Goal: Task Accomplishment & Management: Use online tool/utility

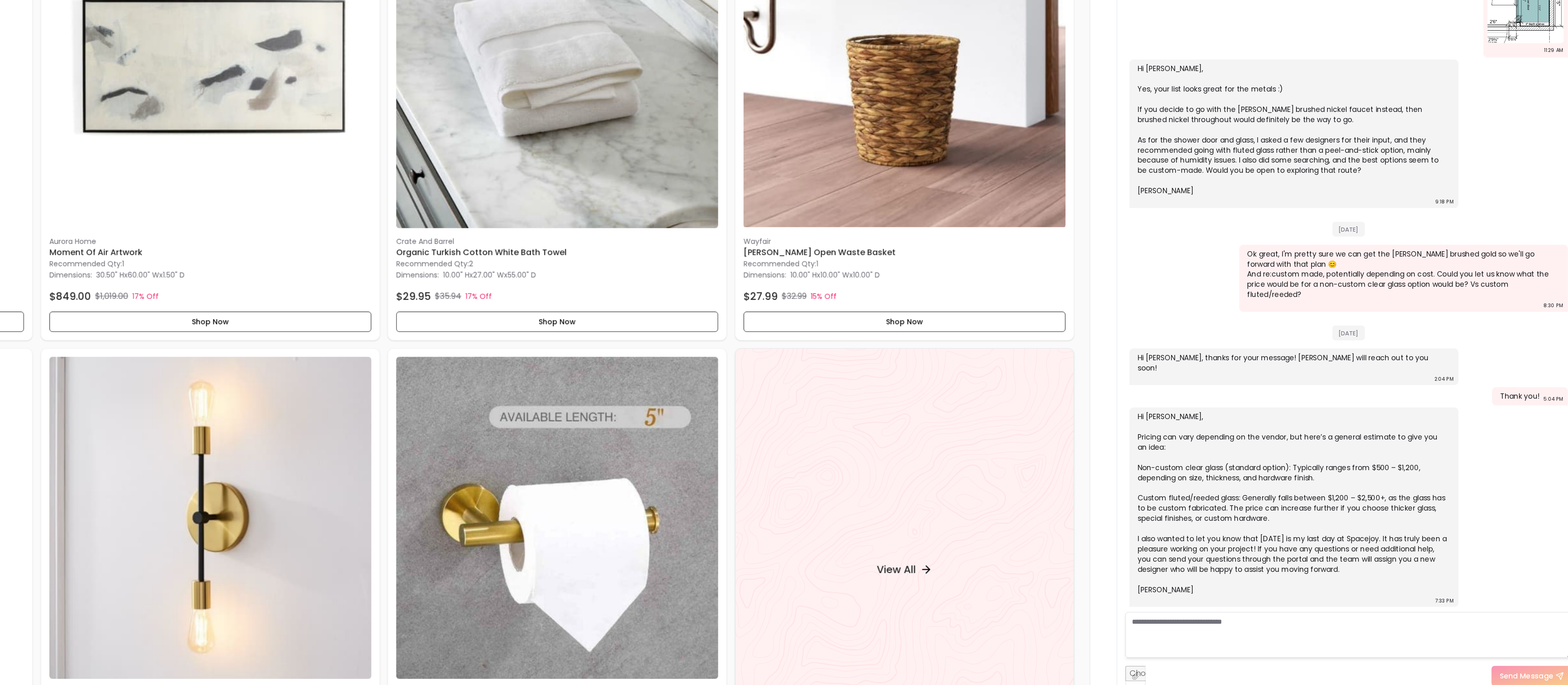
scroll to position [979, 0]
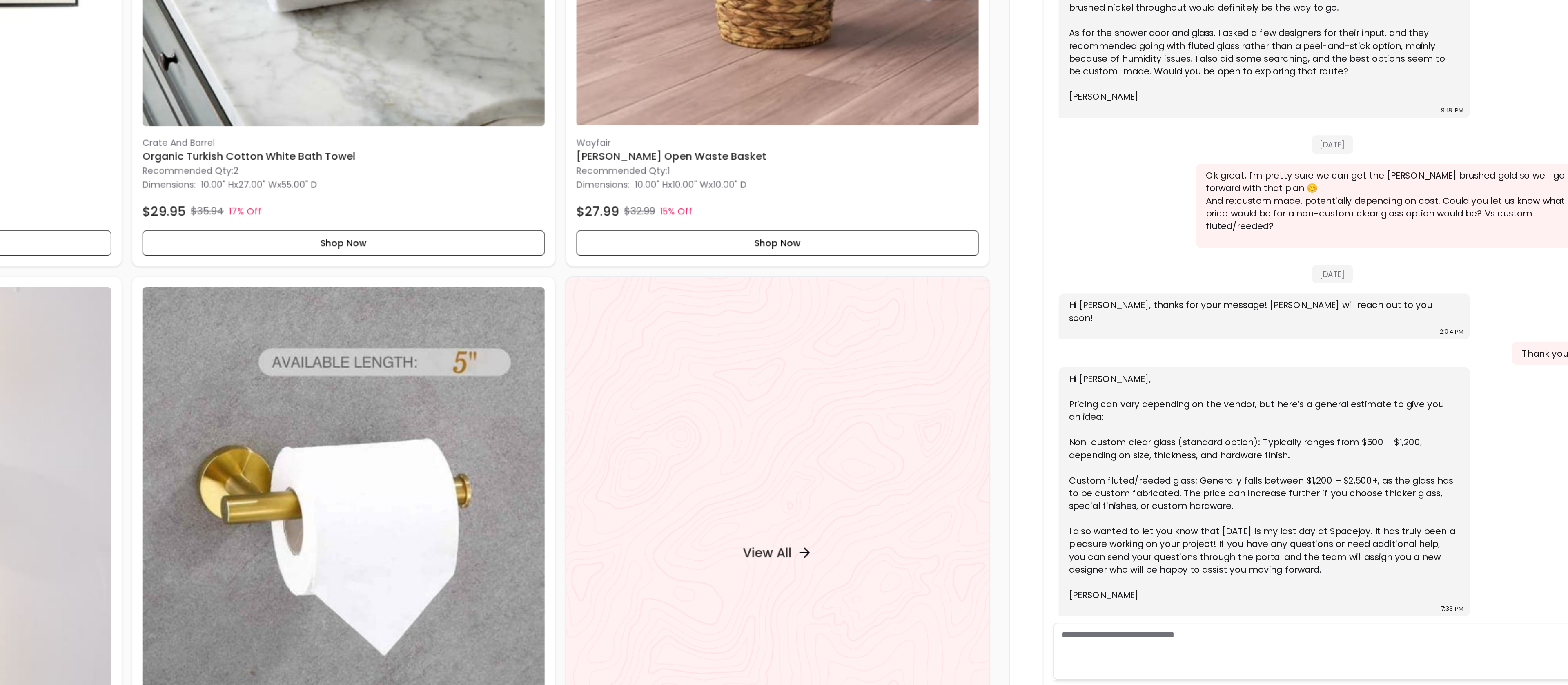
click at [1413, 617] on textarea at bounding box center [1372, 628] width 359 height 37
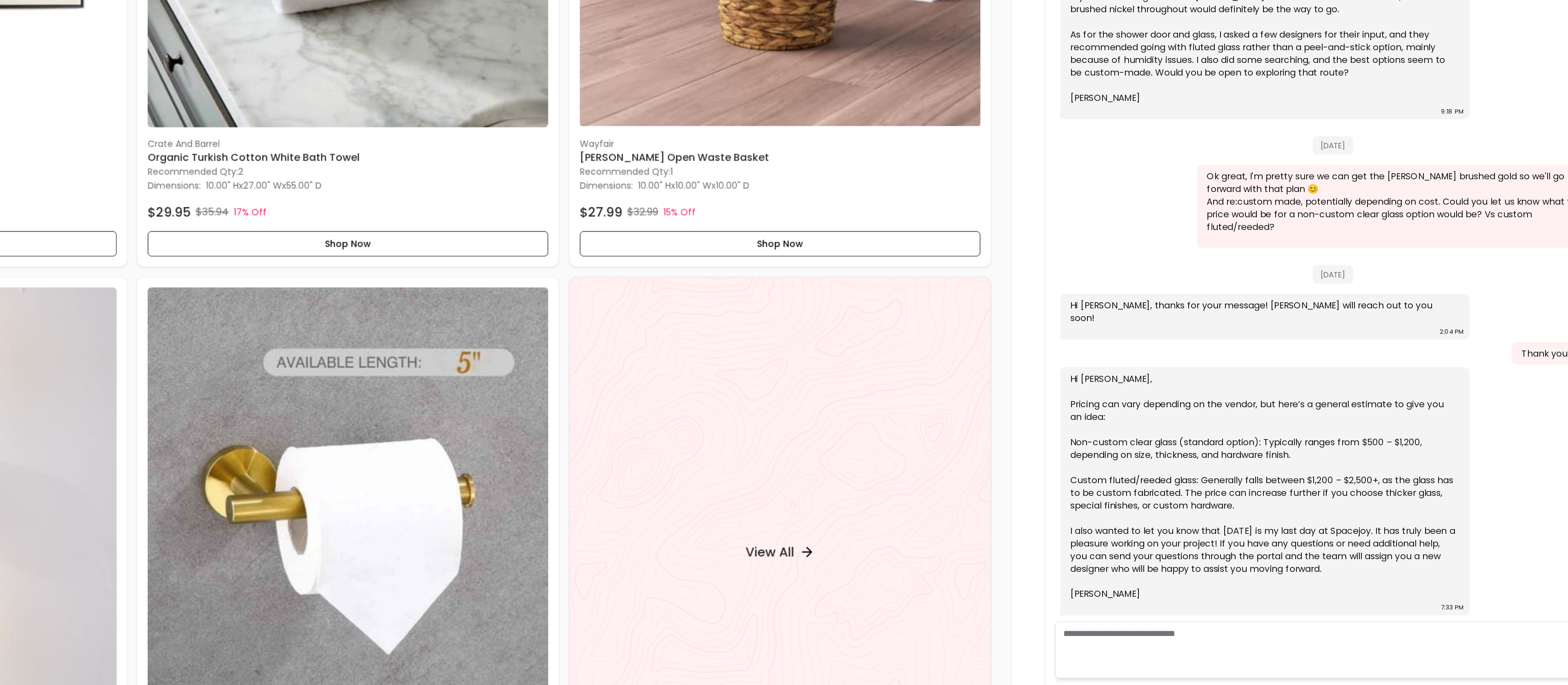
scroll to position [980, 0]
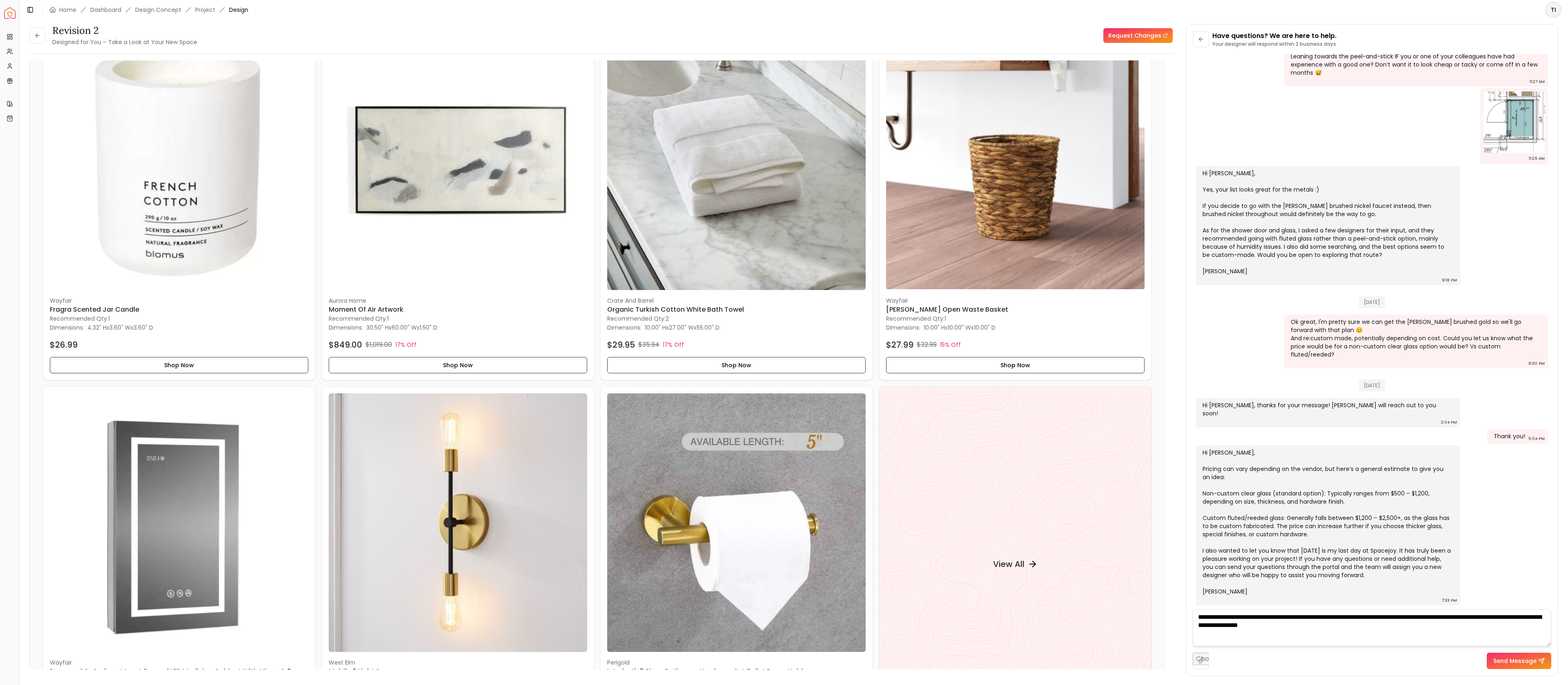
type textarea "**********"
click at [1542, 662] on icon at bounding box center [1541, 661] width 5 height 5
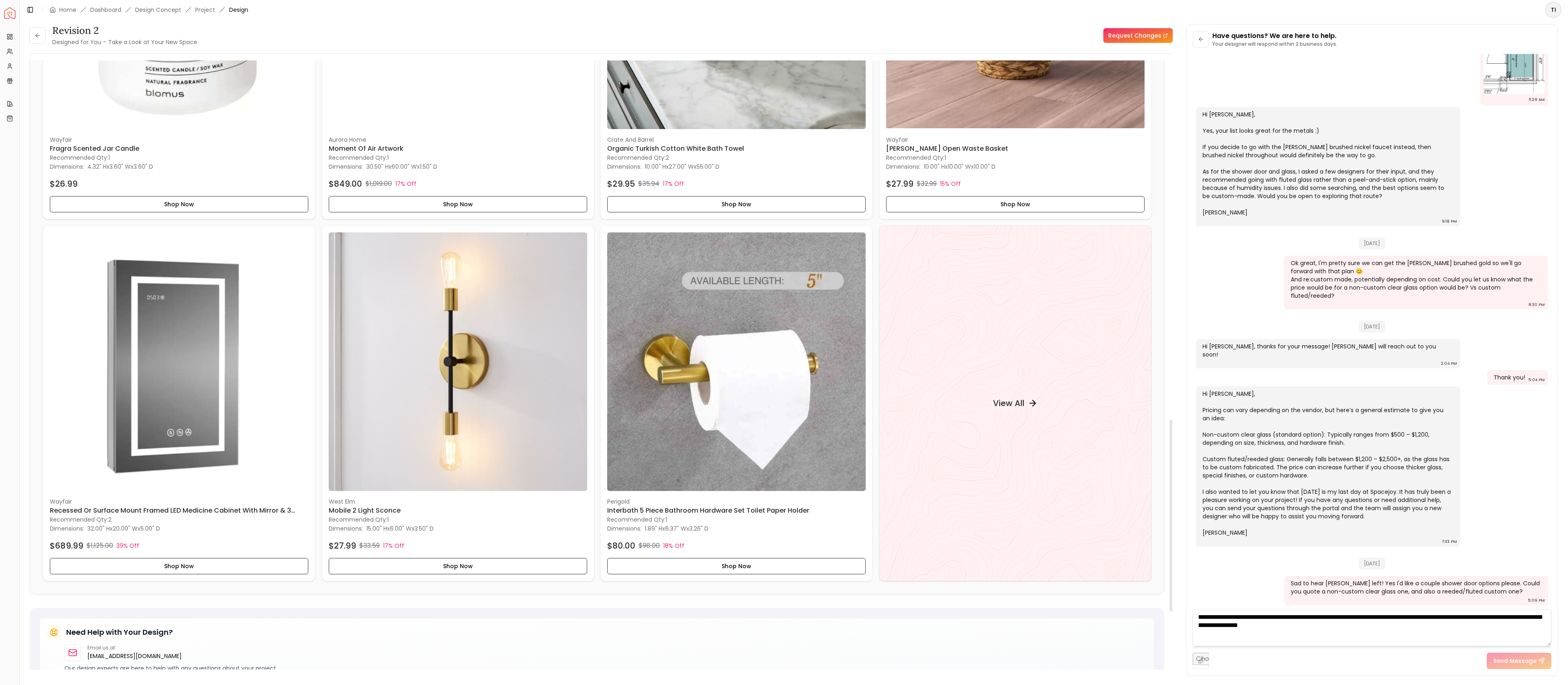
scroll to position [1123, 0]
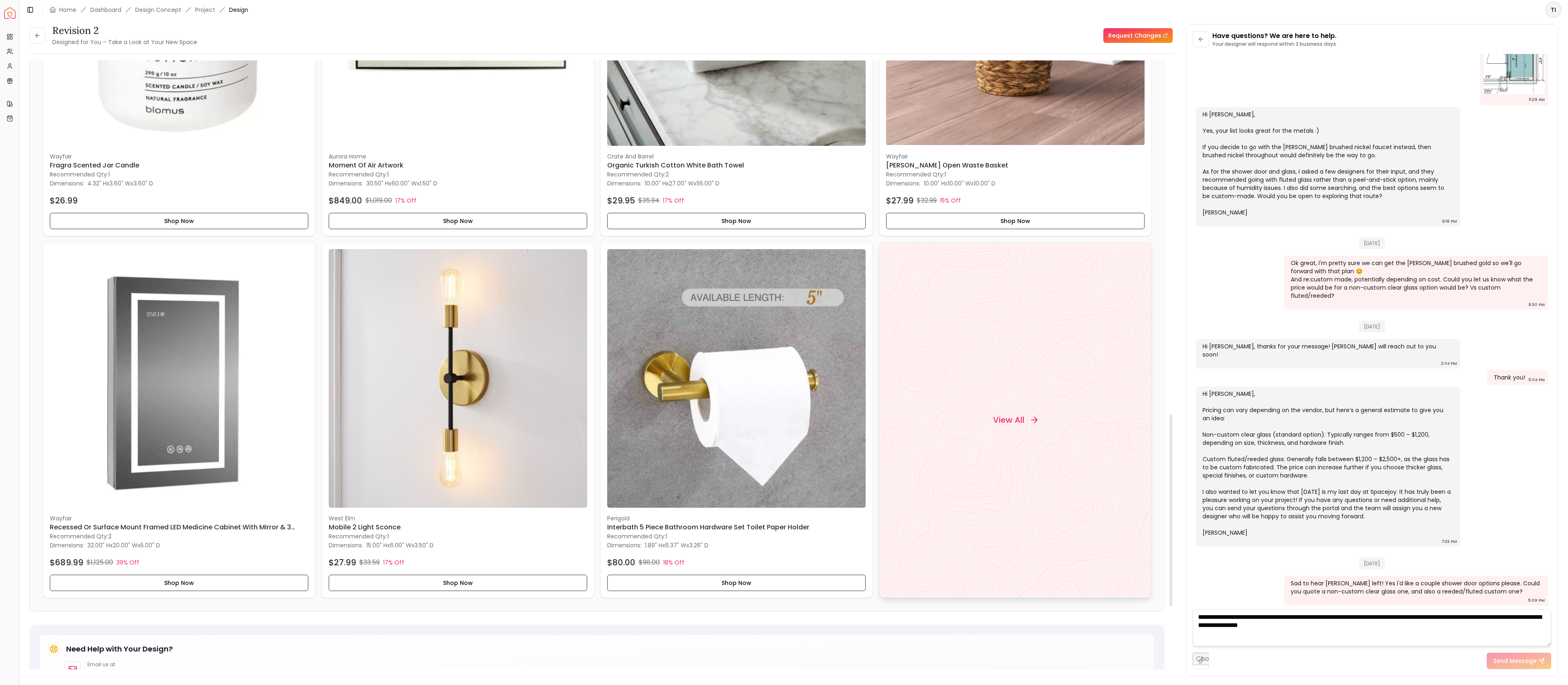
click at [1084, 456] on div "View All" at bounding box center [1015, 420] width 272 height 356
